Goal: Task Accomplishment & Management: Manage account settings

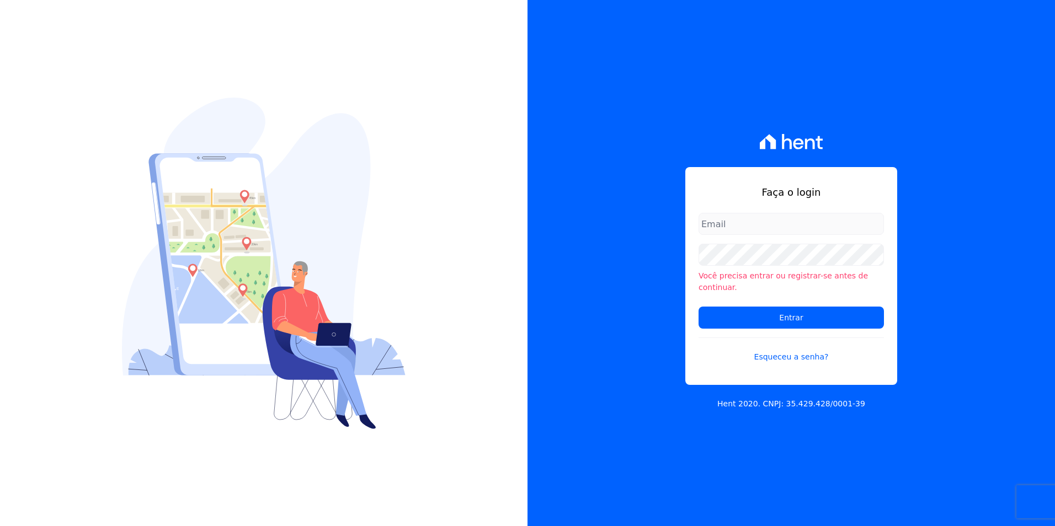
drag, startPoint x: 724, startPoint y: 242, endPoint x: 733, endPoint y: 232, distance: 13.3
click at [726, 241] on form "Você precisa entrar ou registrar-se antes de continuar. Entrar Esqueceu a senha?" at bounding box center [791, 294] width 185 height 163
click at [733, 232] on input "email" at bounding box center [791, 224] width 185 height 22
type input "[PERSON_NAME][EMAIL_ADDRESS][PERSON_NAME][DOMAIN_NAME]"
click at [761, 313] on input "Entrar" at bounding box center [791, 318] width 185 height 22
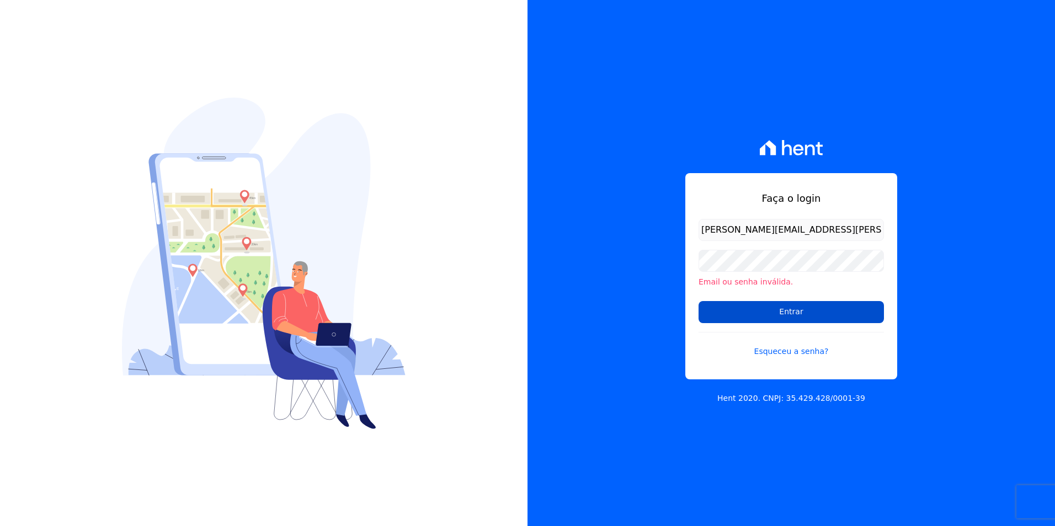
click at [776, 306] on input "Entrar" at bounding box center [791, 312] width 185 height 22
click at [705, 315] on input "Entrar" at bounding box center [791, 312] width 185 height 22
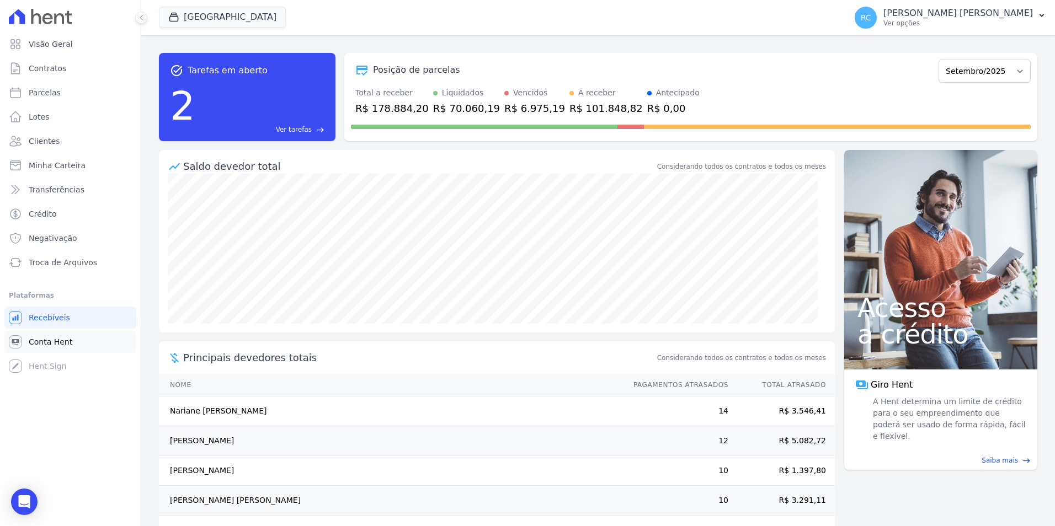
click at [46, 339] on span "Conta Hent" at bounding box center [51, 342] width 44 height 11
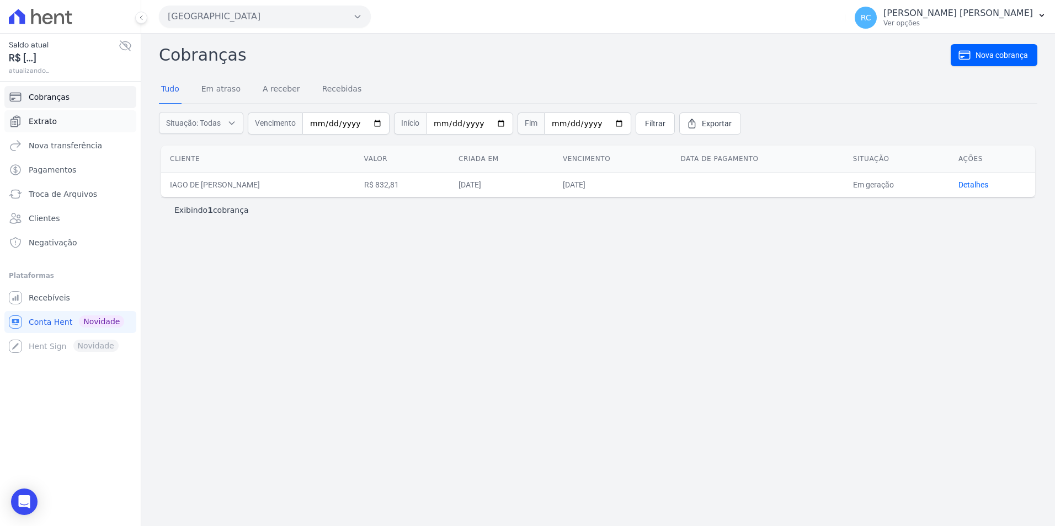
click at [75, 120] on link "Extrato" at bounding box center [70, 121] width 132 height 22
